Goal: Submit feedback/report problem: Submit feedback/report problem

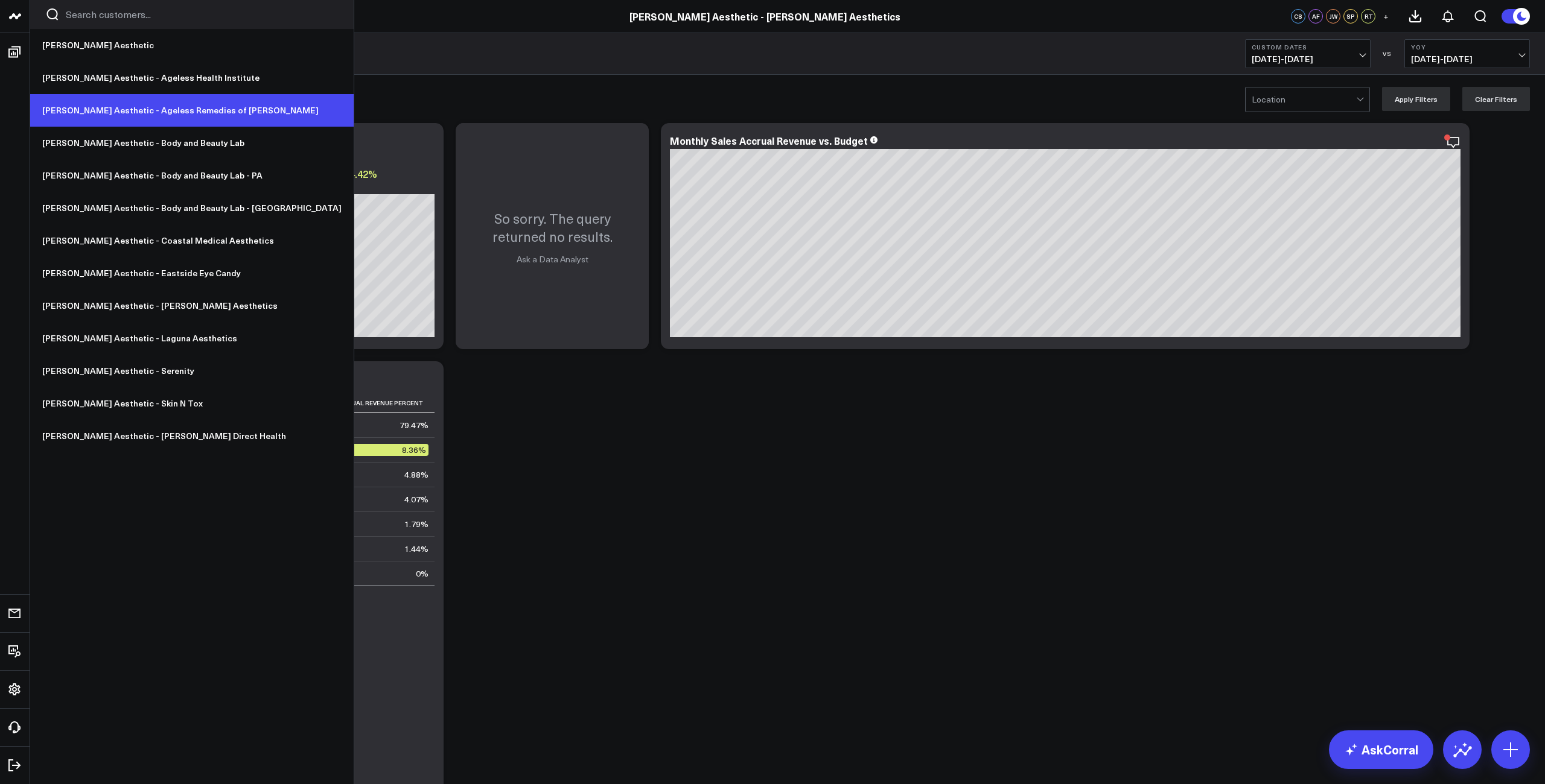
click at [167, 104] on link "[PERSON_NAME] Aesthetic - Ageless Remedies of [PERSON_NAME]" at bounding box center [192, 110] width 323 height 32
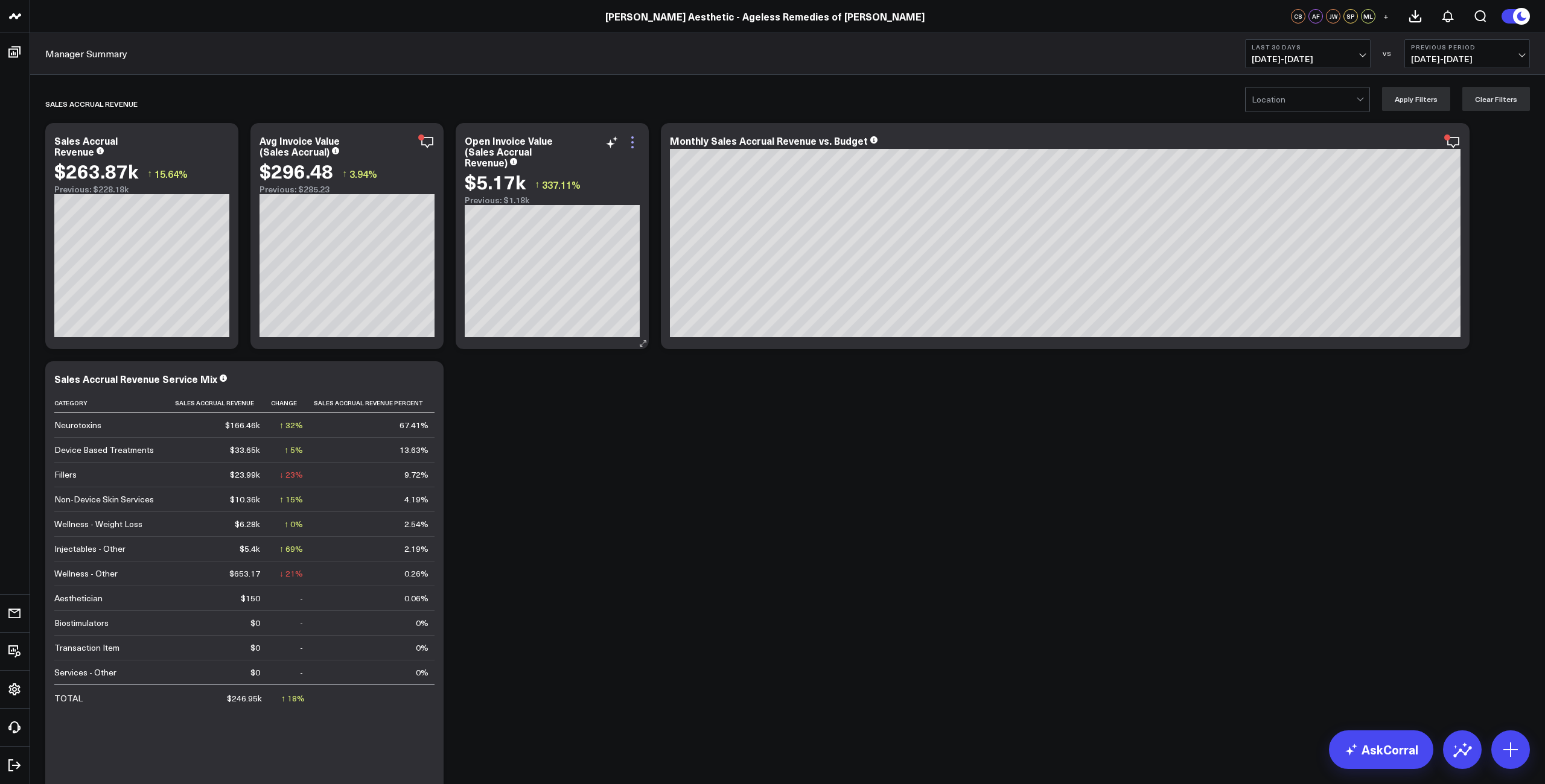
click at [632, 145] on icon at bounding box center [632, 142] width 15 height 15
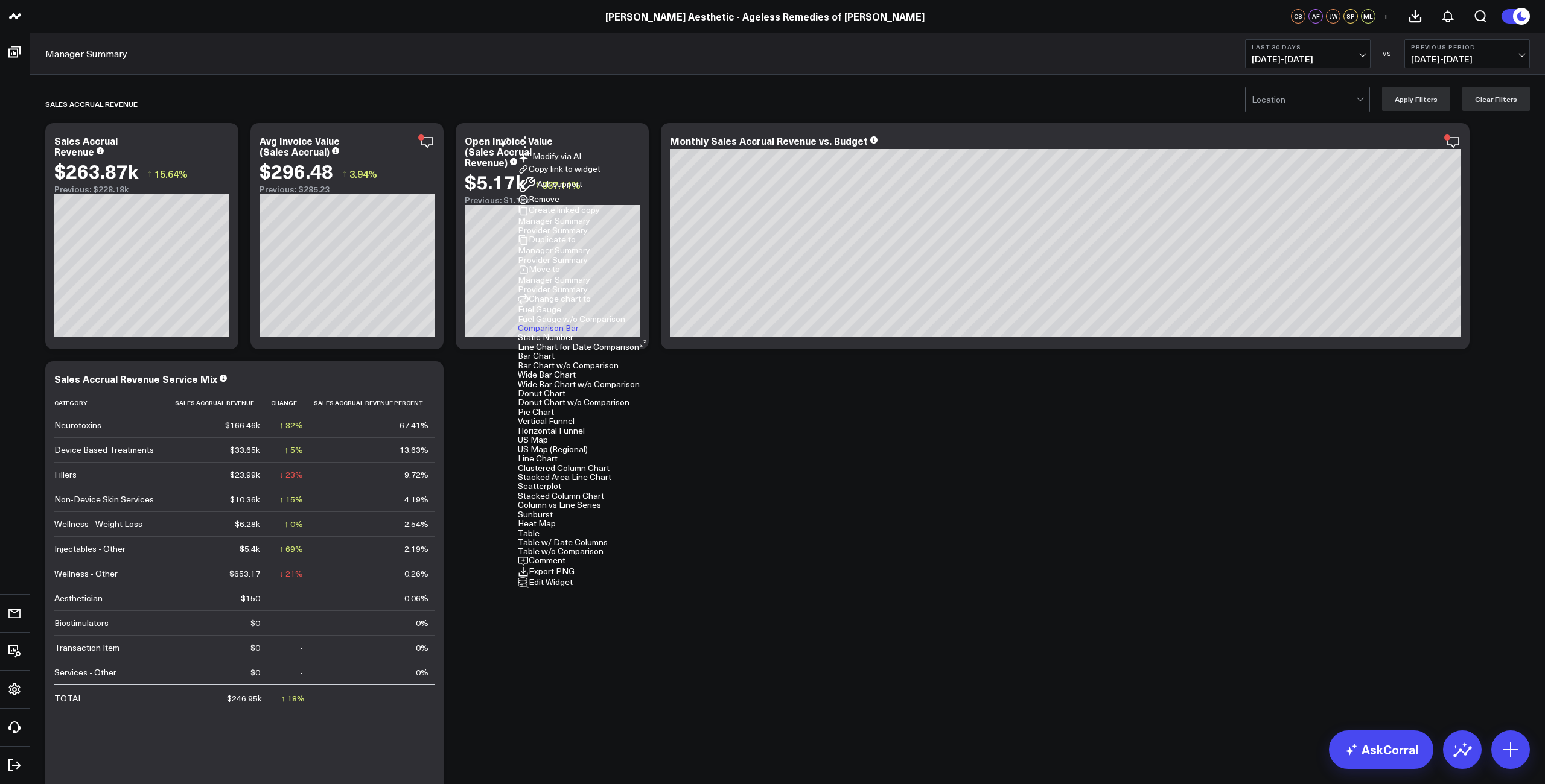
click at [565, 555] on button "Comment" at bounding box center [542, 561] width 48 height 11
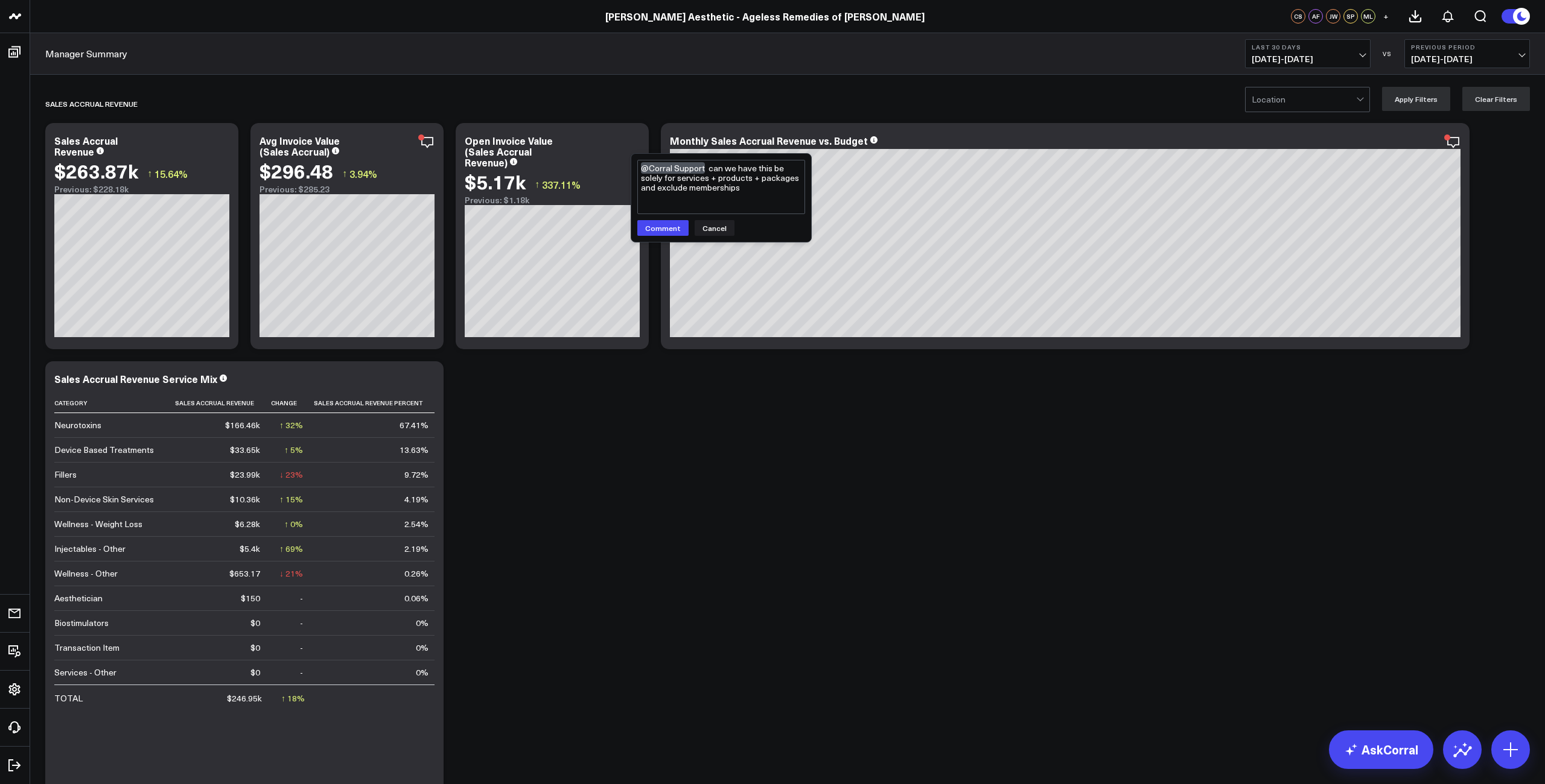
drag, startPoint x: 759, startPoint y: 194, endPoint x: 742, endPoint y: 169, distance: 30.2
click at [742, 169] on textarea "@Corral Support can we have this be solely for services + products + packages a…" at bounding box center [722, 187] width 168 height 54
type textarea "@Corral Support can we exclude memberships from being included in the open invo…"
click at [667, 234] on button "Comment" at bounding box center [663, 228] width 52 height 16
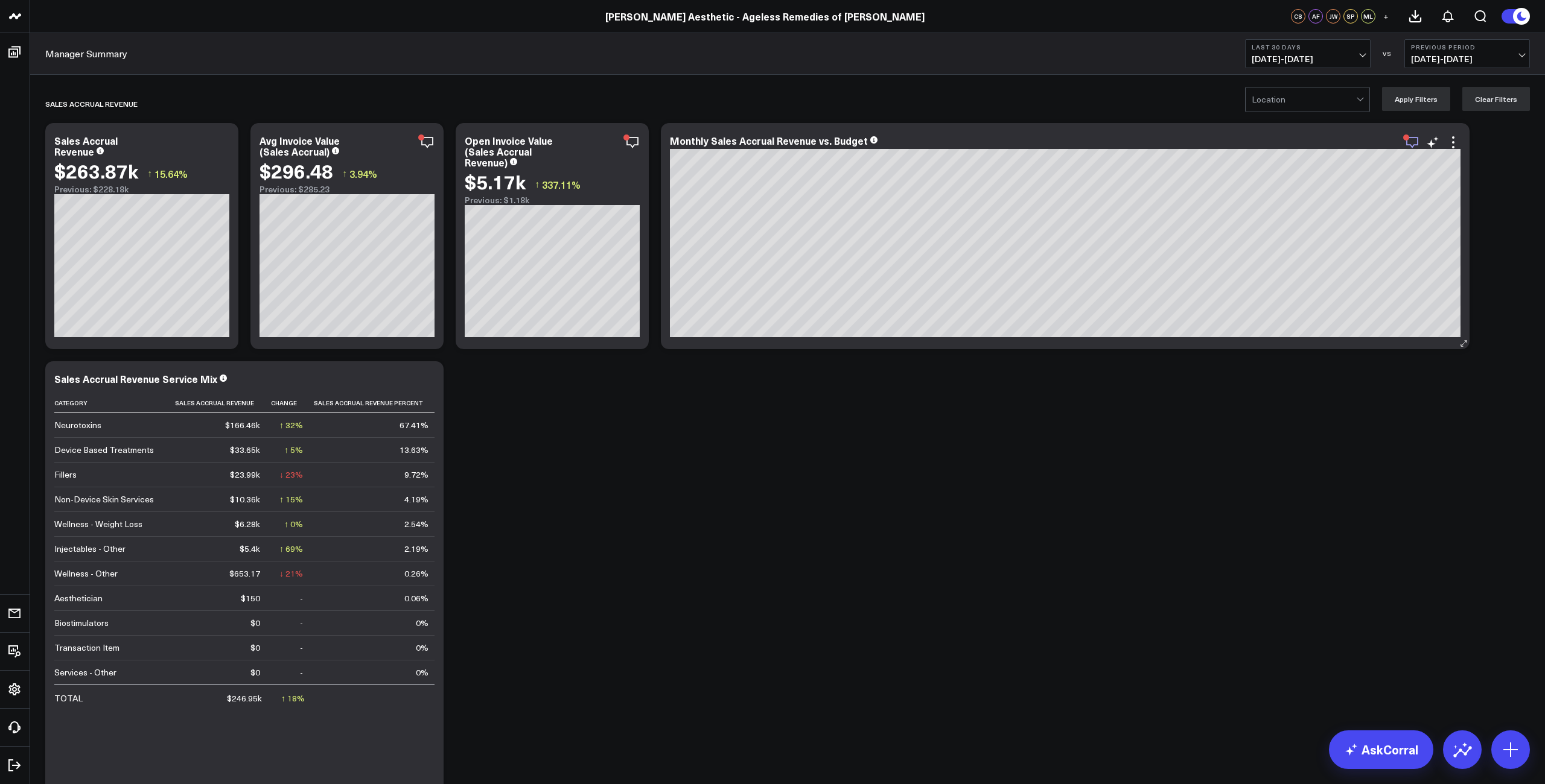
click at [1415, 145] on icon "button" at bounding box center [1412, 142] width 12 height 11
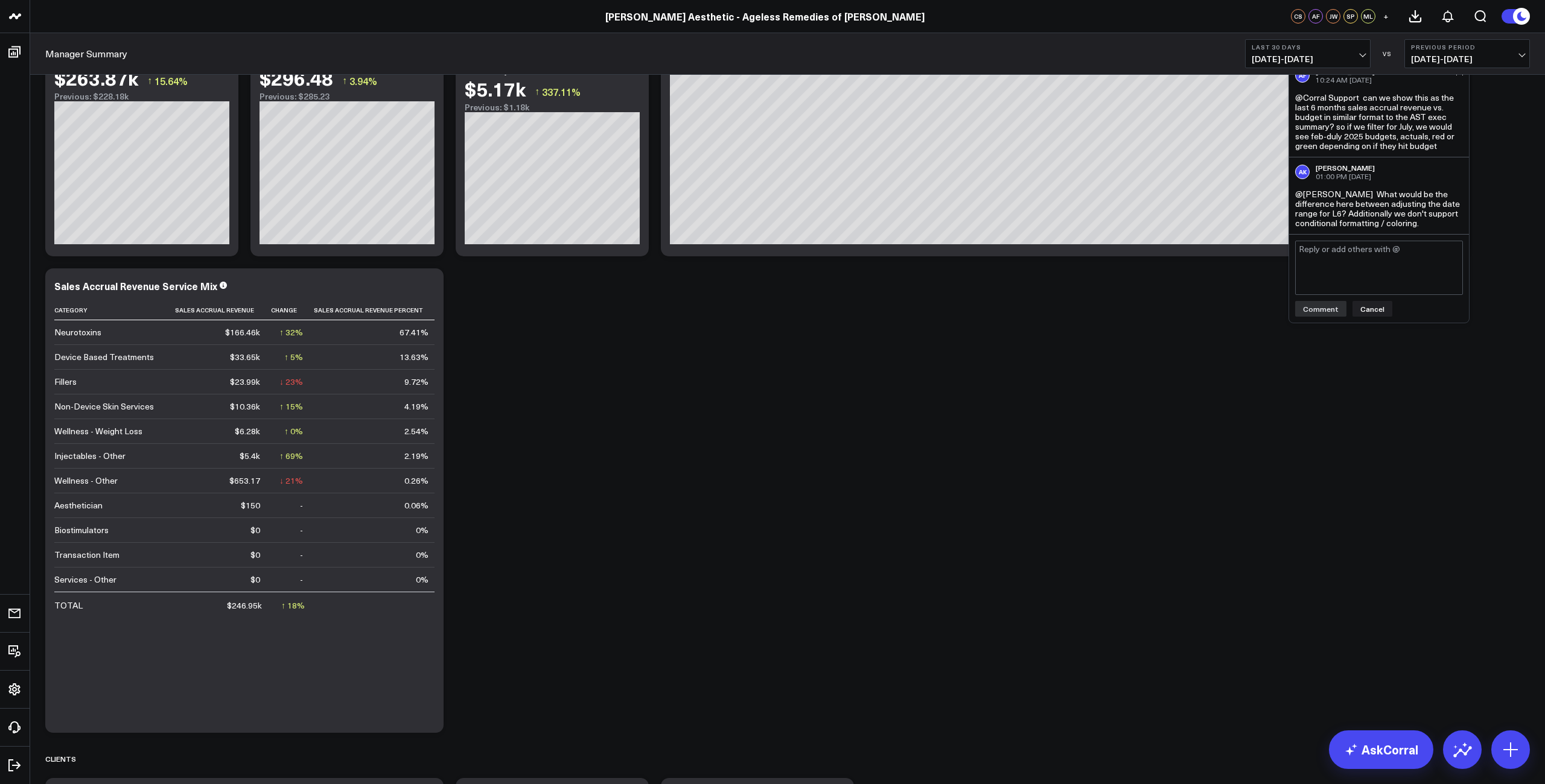
scroll to position [102, 0]
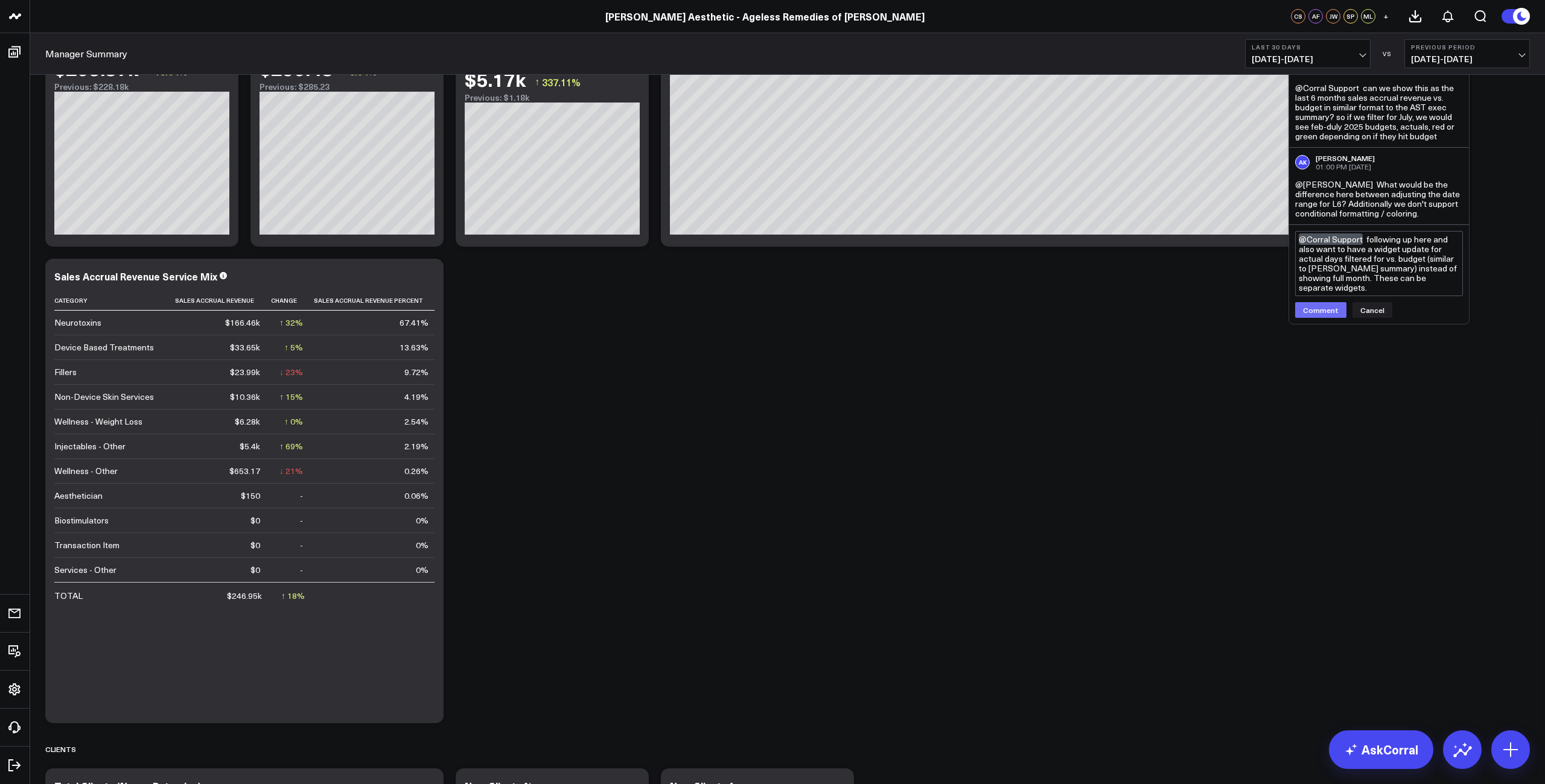
type textarea "@Corral Support following up here and also want to have a widget update for act…"
click at [1321, 303] on button "Comment" at bounding box center [1321, 310] width 52 height 16
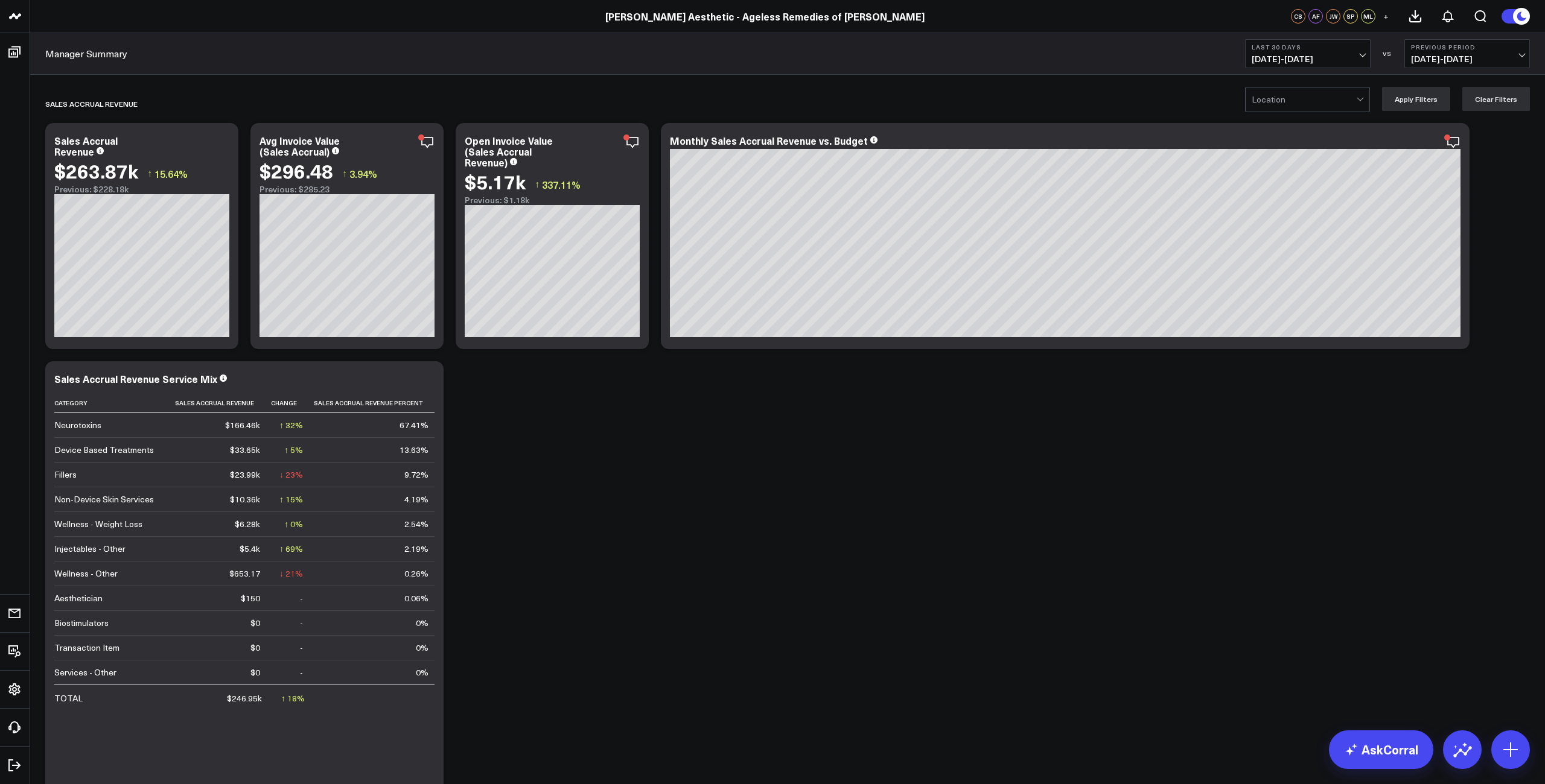
scroll to position [0, 0]
click at [384, 142] on icon "button" at bounding box center [386, 142] width 15 height 15
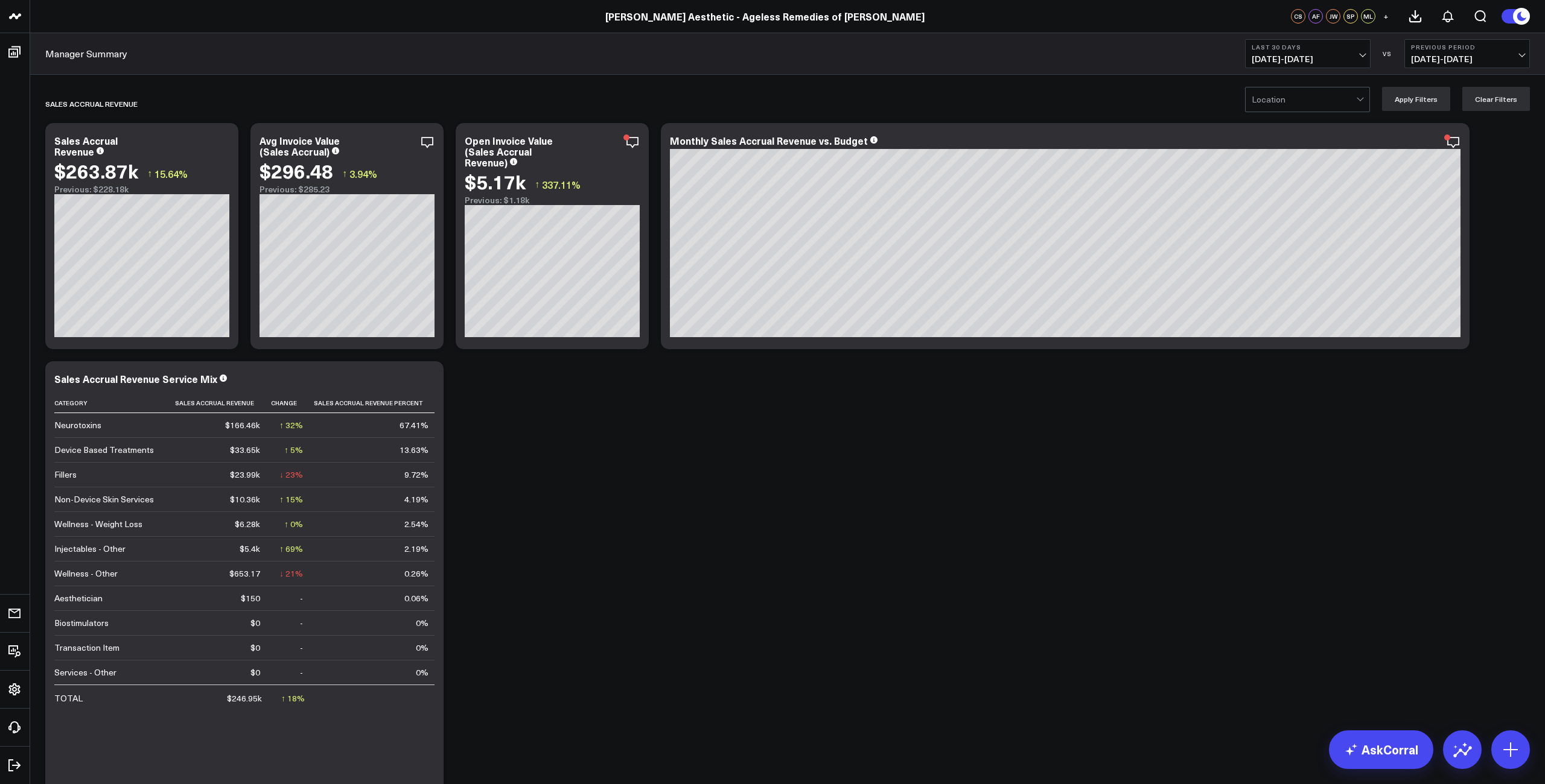
click at [1366, 59] on button "Last 30 Days 08/04/25 - 09/02/25" at bounding box center [1308, 54] width 126 height 29
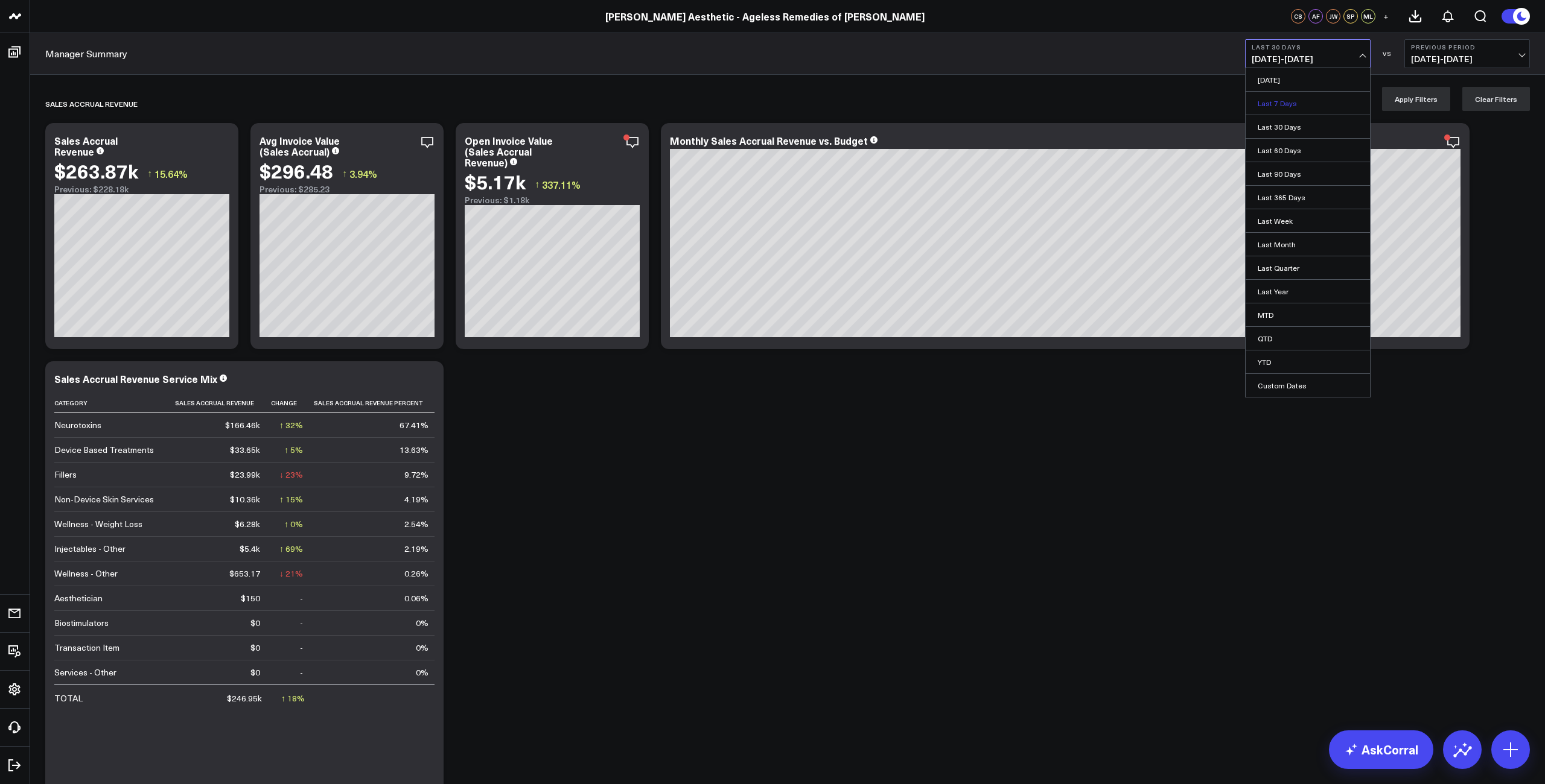
click at [1278, 104] on link "Last 7 Days" at bounding box center [1308, 103] width 124 height 23
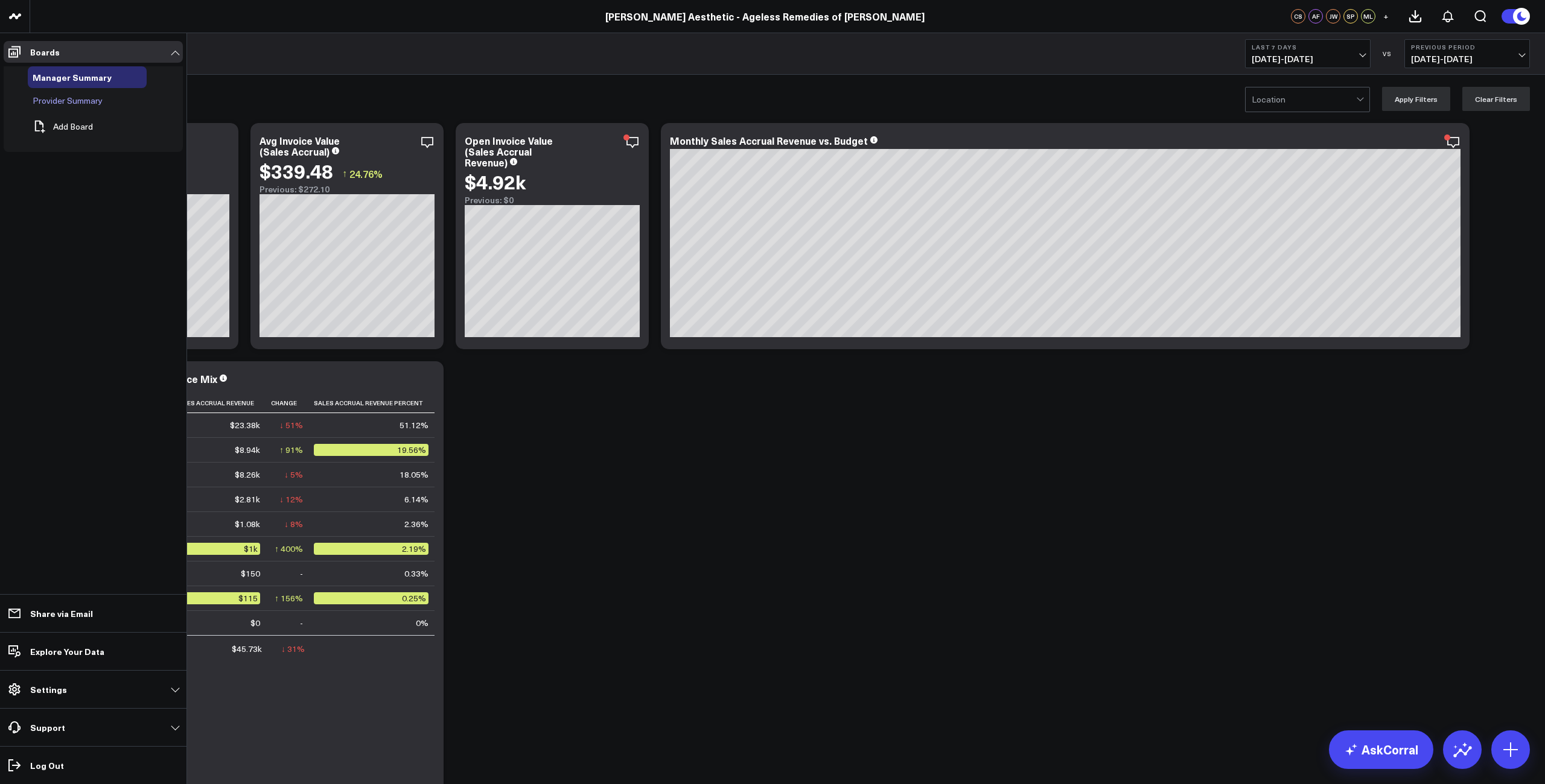
click at [57, 100] on span "Provider Summary" at bounding box center [67, 100] width 70 height 11
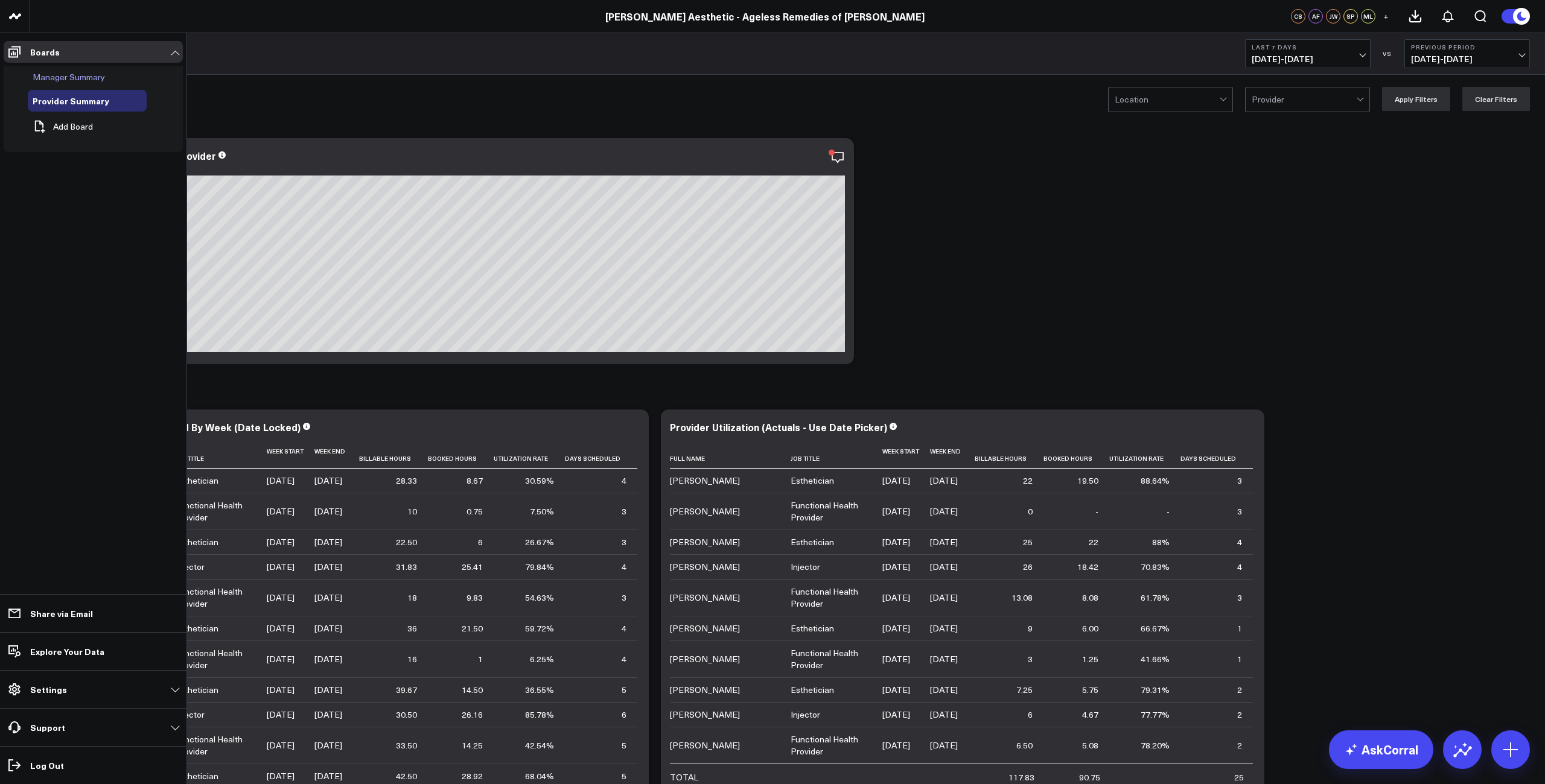
click at [79, 79] on span "Manager Summary" at bounding box center [69, 77] width 73 height 11
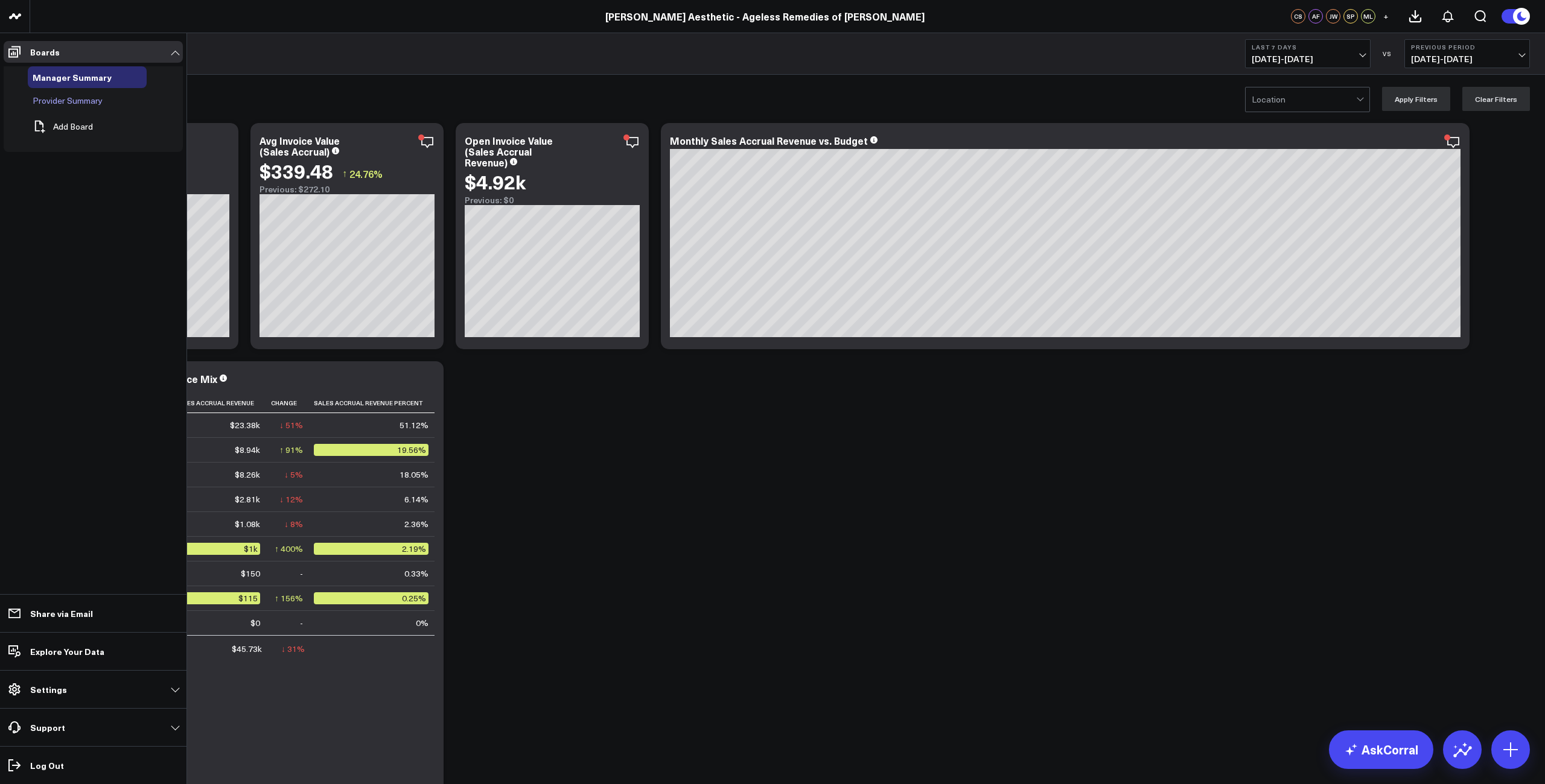
click at [58, 102] on span "Provider Summary" at bounding box center [67, 100] width 70 height 11
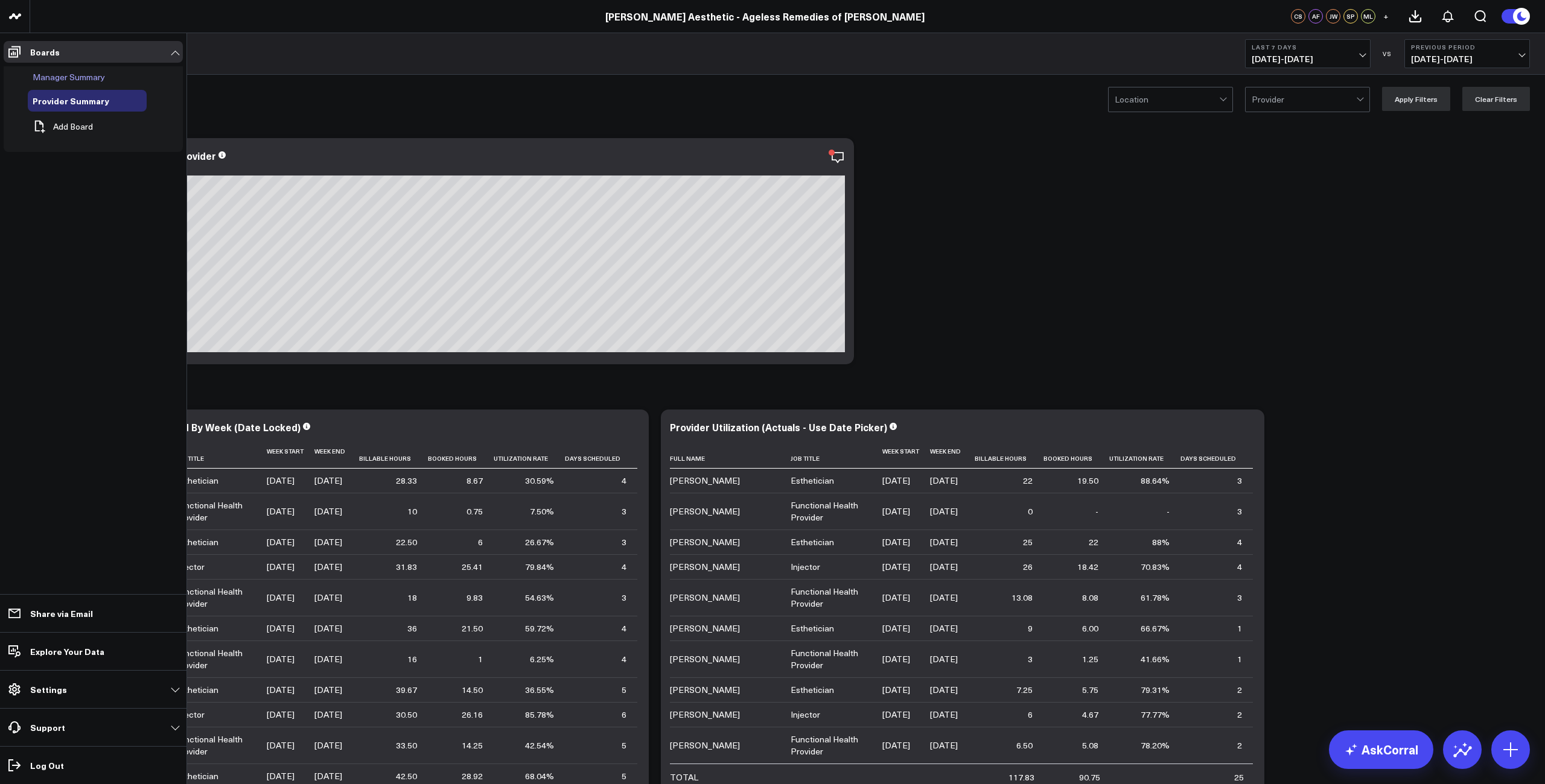
click at [66, 82] on span "Manager Summary" at bounding box center [69, 77] width 73 height 11
